Goal: Transaction & Acquisition: Purchase product/service

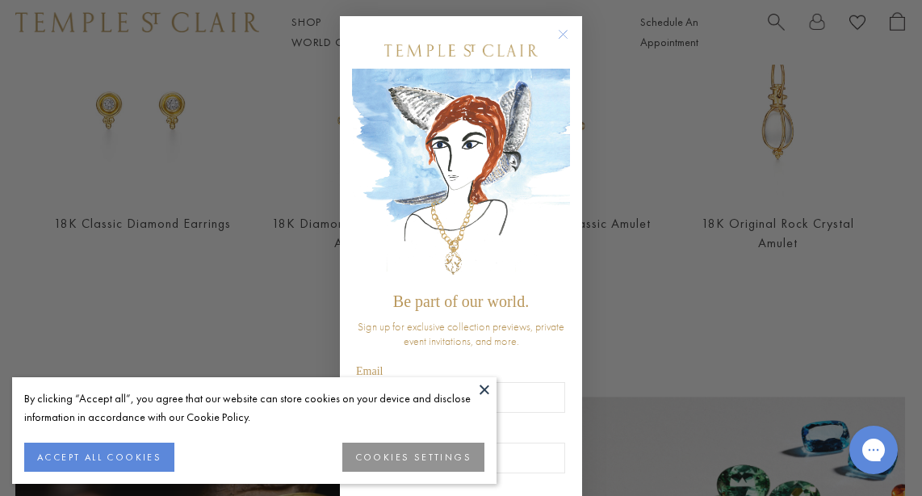
scroll to position [785, 0]
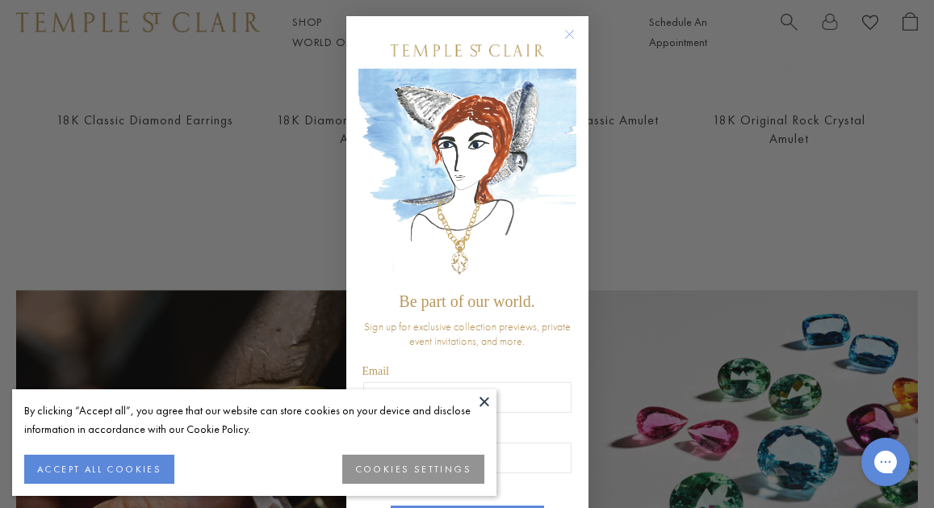
click at [565, 34] on circle "Close dialog" at bounding box center [569, 34] width 19 height 19
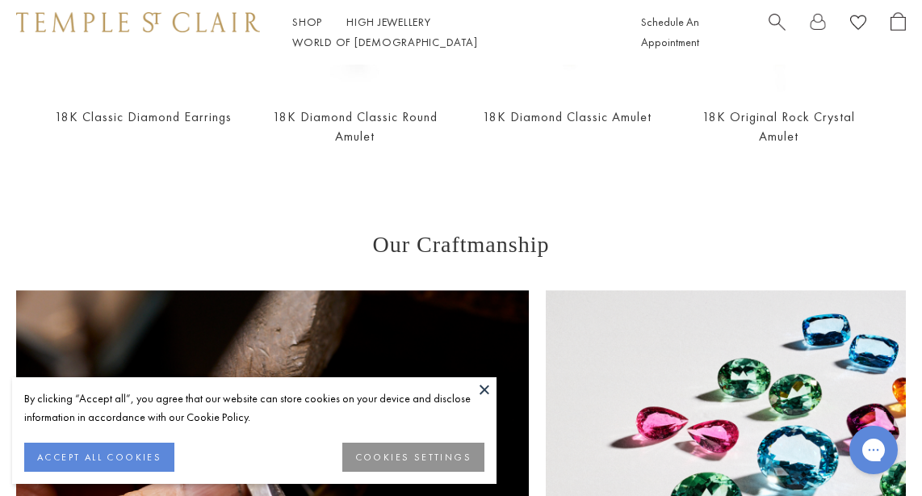
click at [485, 388] on button at bounding box center [484, 389] width 24 height 24
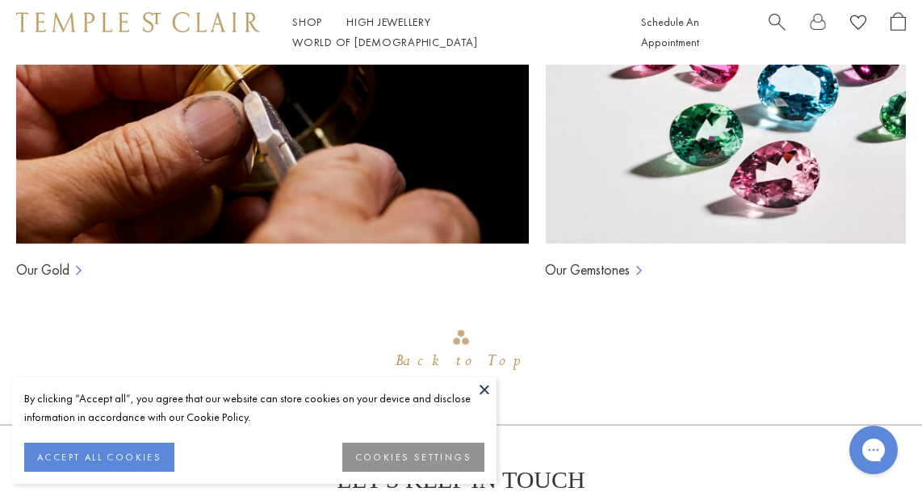
scroll to position [1396, 0]
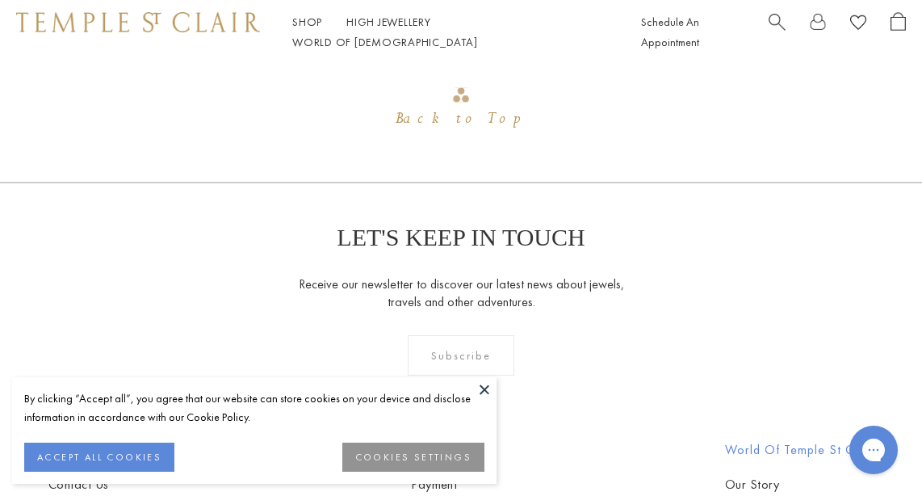
click at [485, 387] on button at bounding box center [484, 389] width 24 height 24
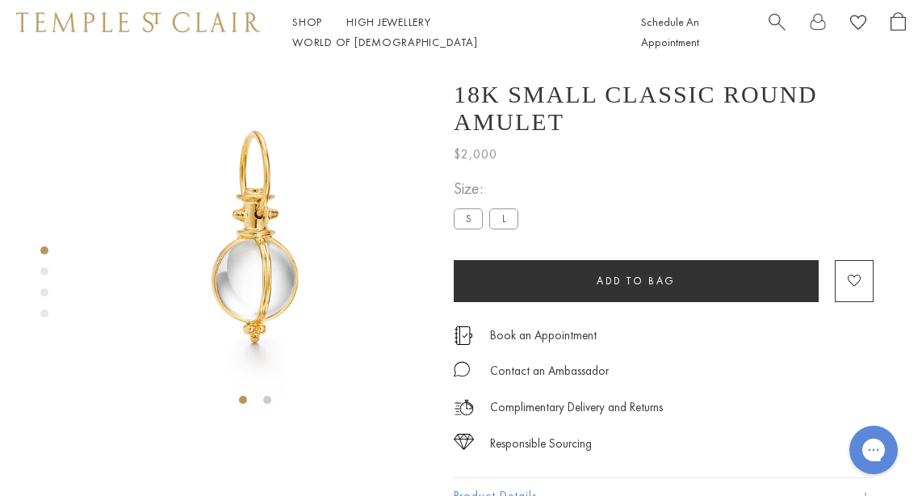
scroll to position [0, 0]
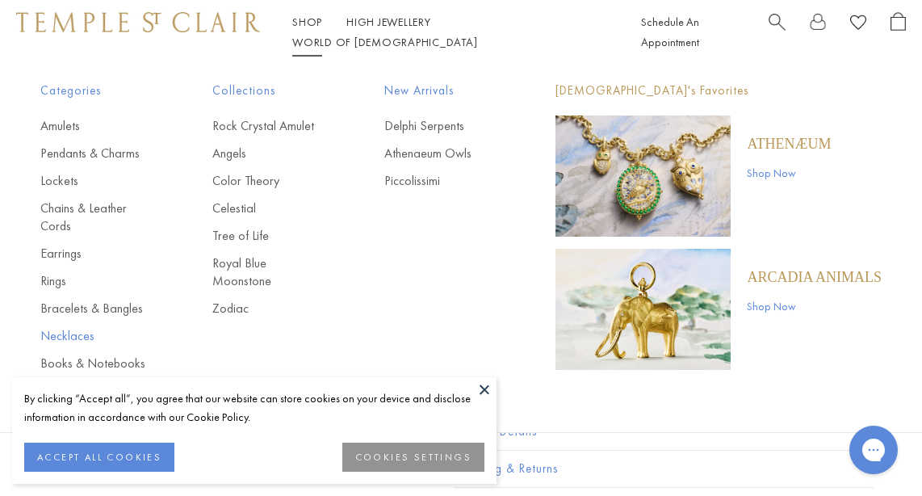
click at [59, 334] on link "Necklaces" at bounding box center [93, 336] width 107 height 18
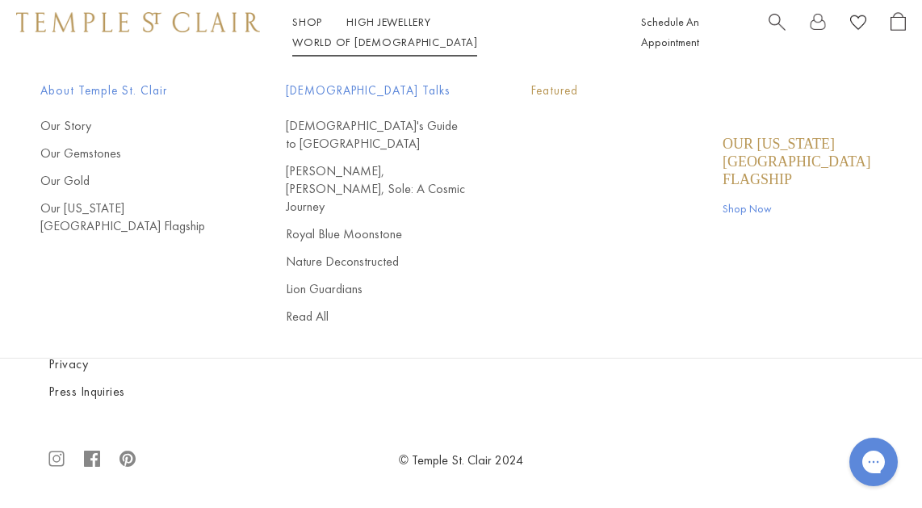
scroll to position [3319, 0]
